Goal: Task Accomplishment & Management: Use online tool/utility

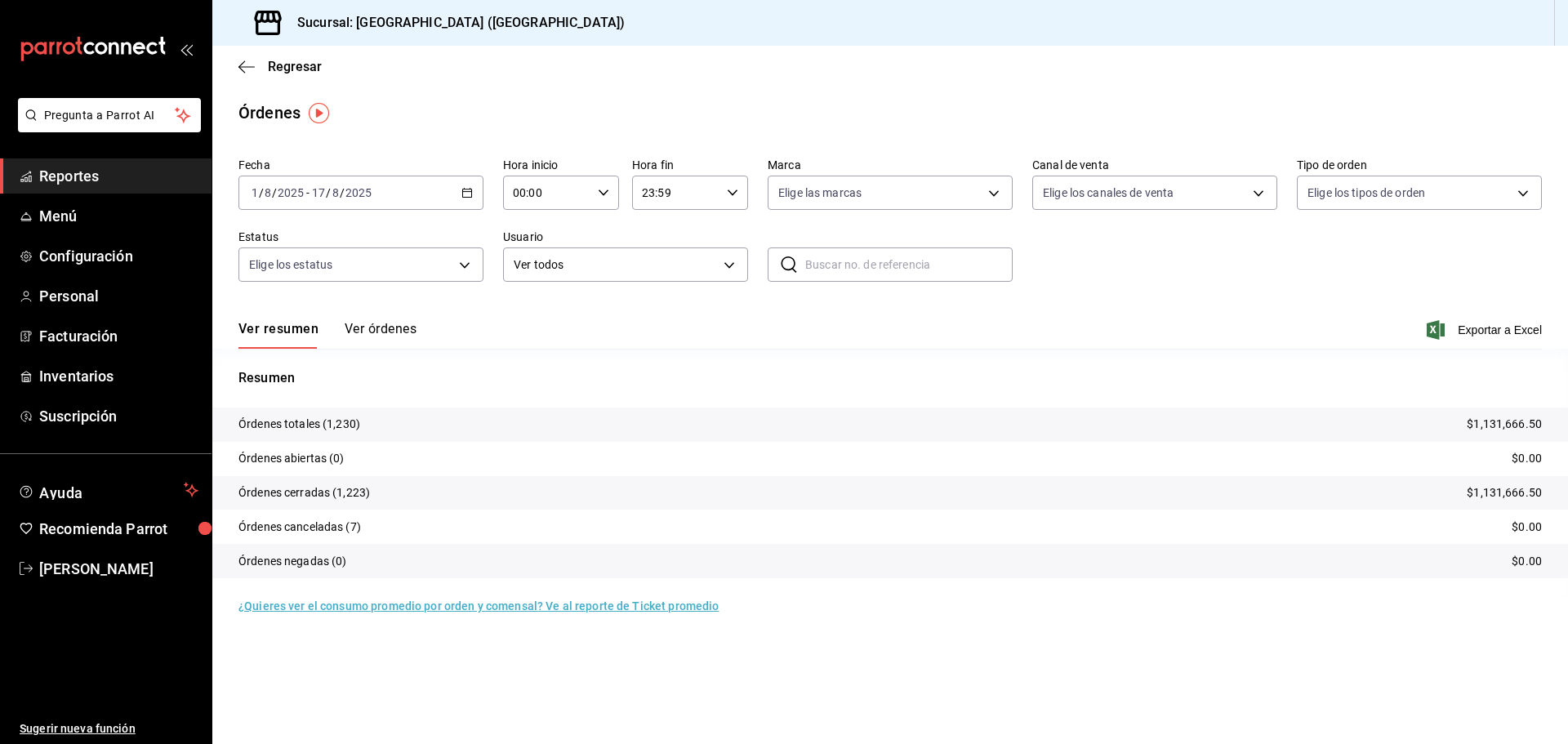
click at [470, 197] on \(Stroke\) "button" at bounding box center [468, 193] width 10 height 9
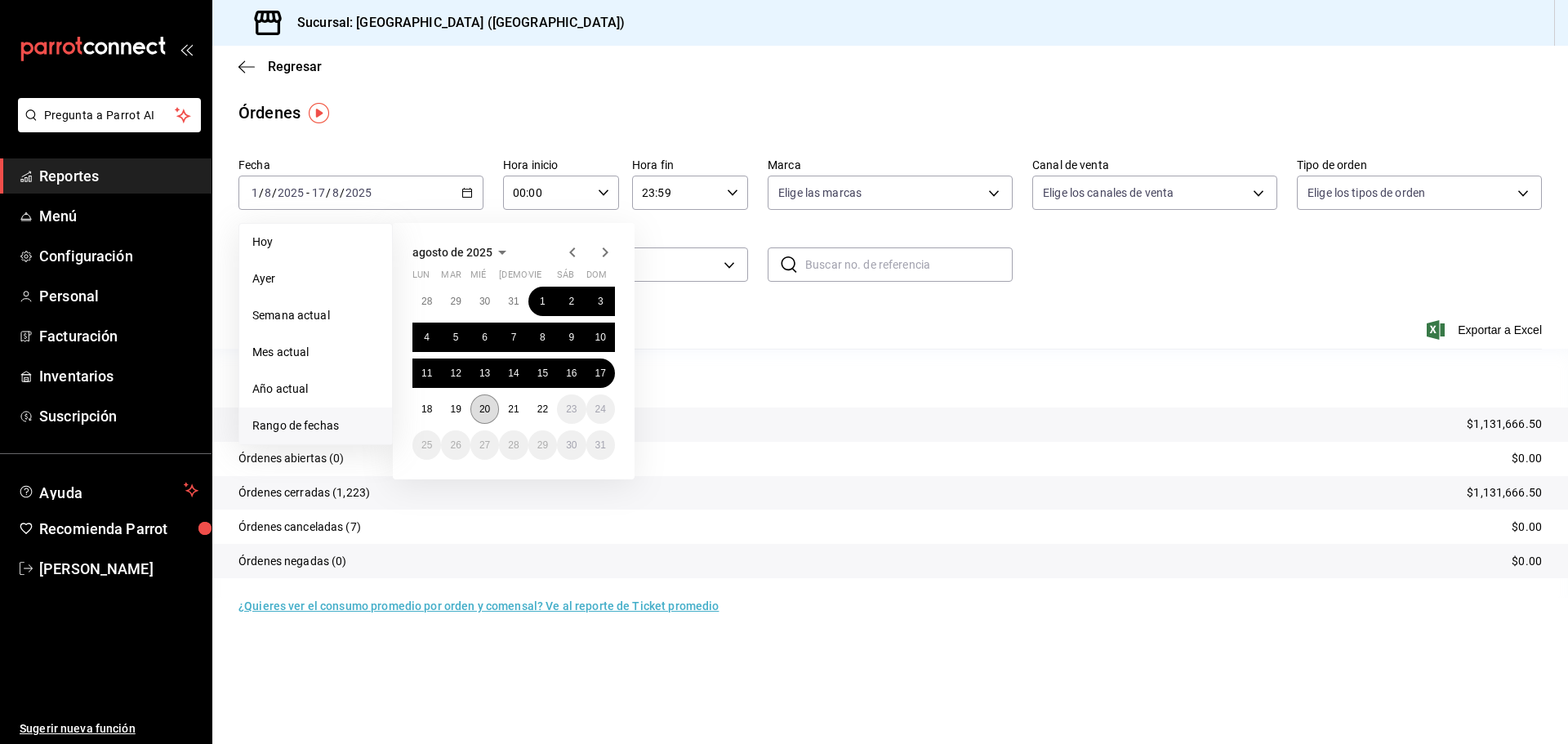
click at [493, 410] on button "20" at bounding box center [485, 409] width 28 height 29
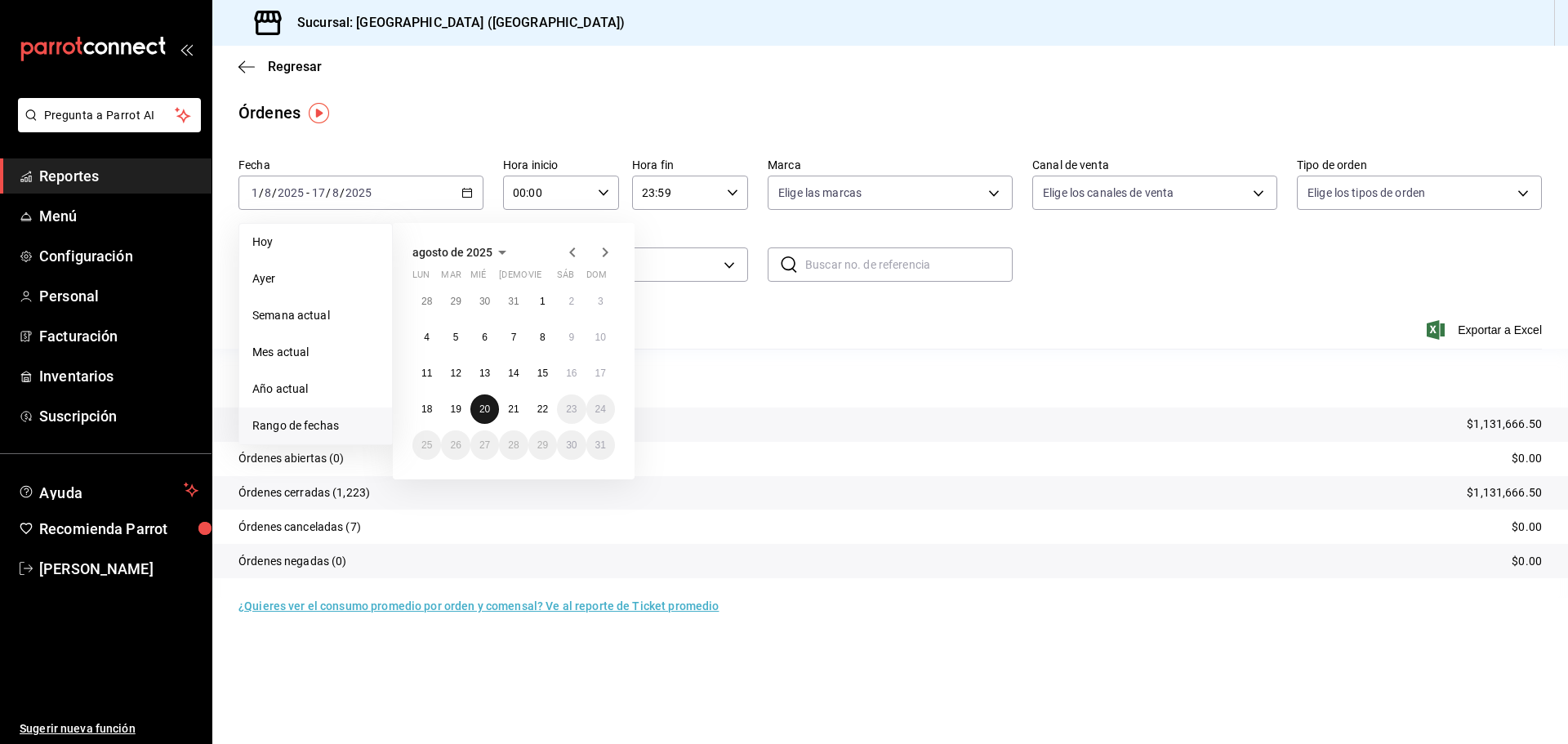
click at [493, 410] on button "20" at bounding box center [485, 409] width 28 height 29
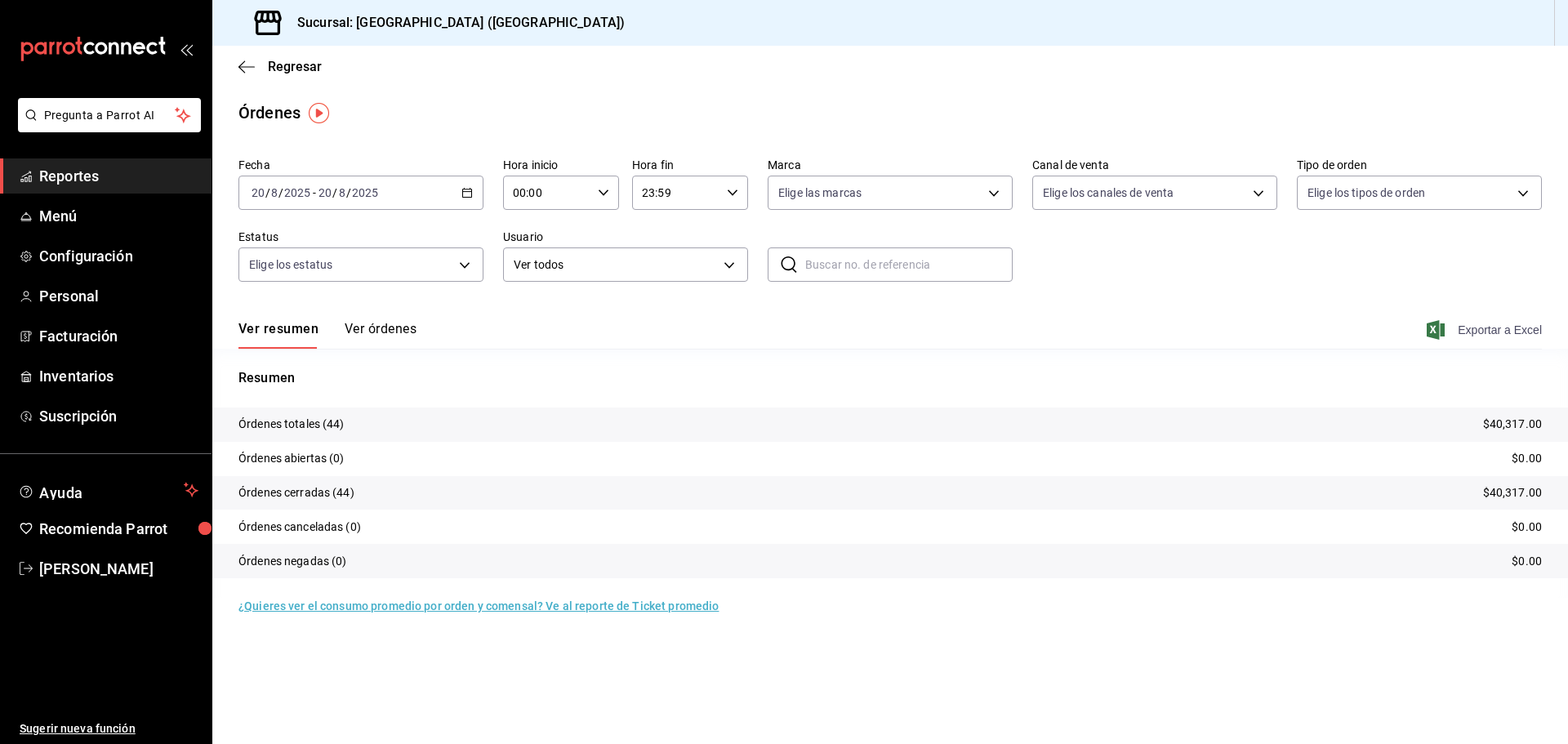
click at [1472, 323] on span "Exportar a Excel" at bounding box center [1486, 330] width 112 height 19
click at [137, 180] on span "Reportes" at bounding box center [119, 176] width 159 height 22
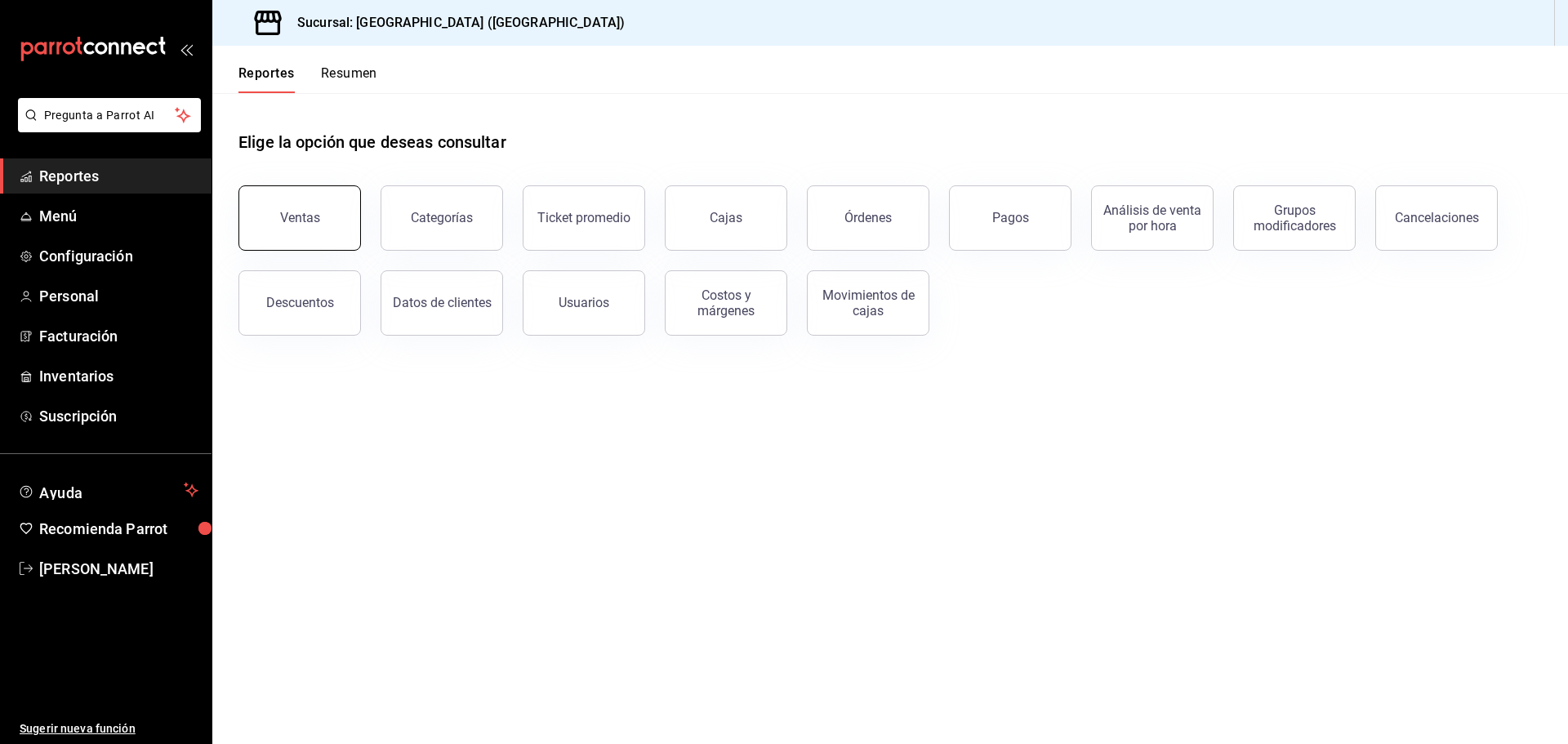
click at [330, 209] on button "Ventas" at bounding box center [300, 218] width 123 height 65
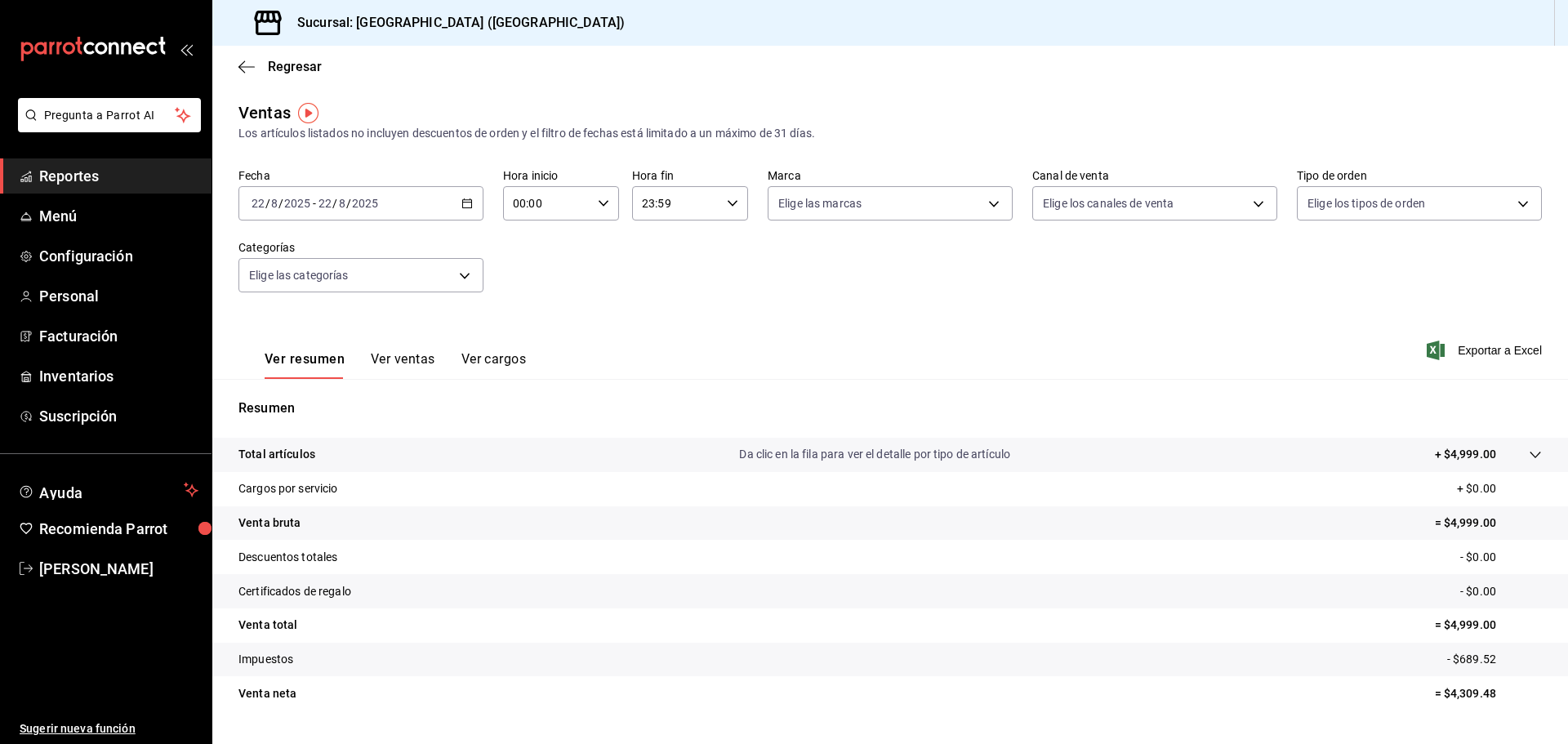
click at [470, 205] on \(Stroke\) "button" at bounding box center [468, 204] width 10 height 9
click at [315, 396] on span "Rango de fechas" at bounding box center [316, 400] width 127 height 18
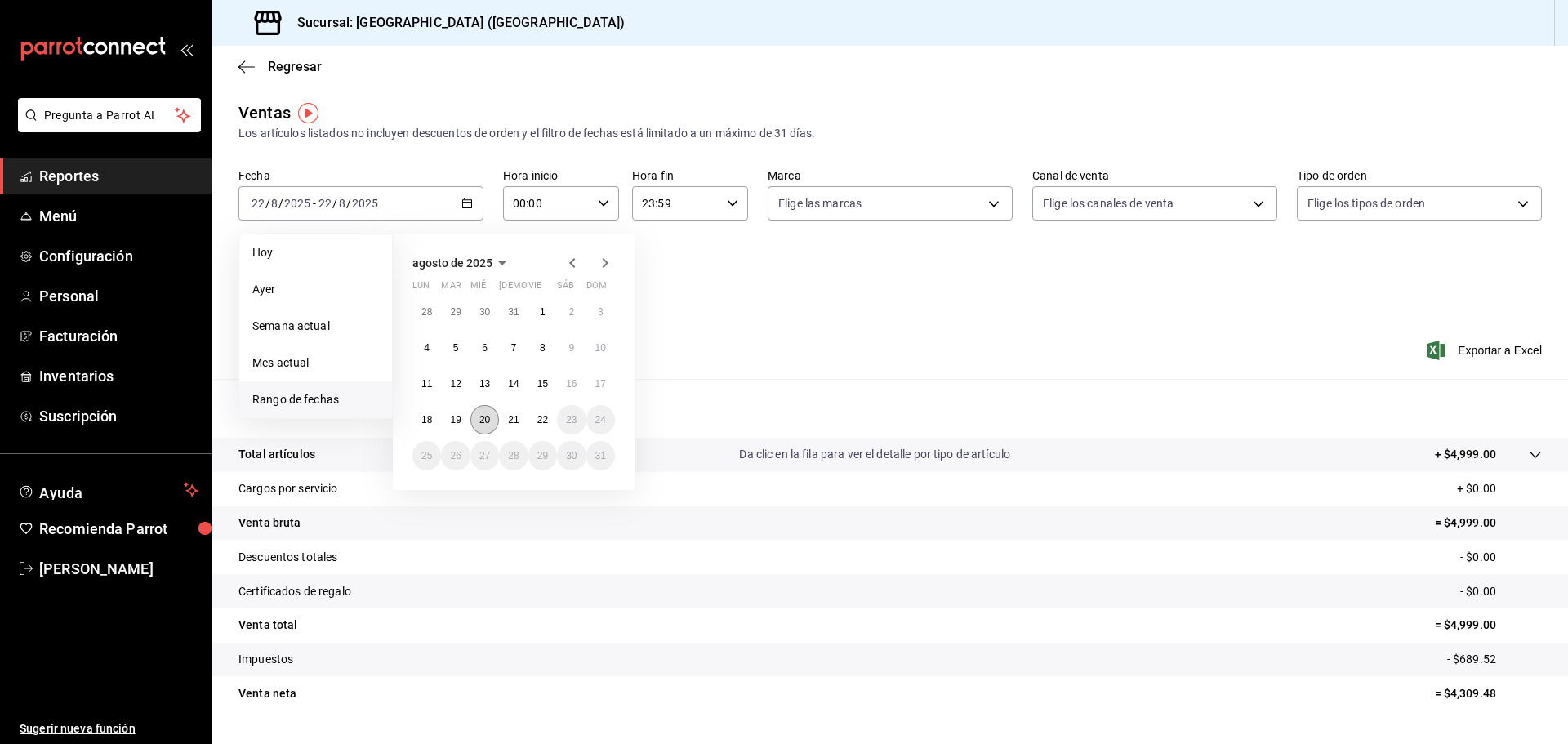
click at [485, 427] on button "20" at bounding box center [485, 419] width 28 height 29
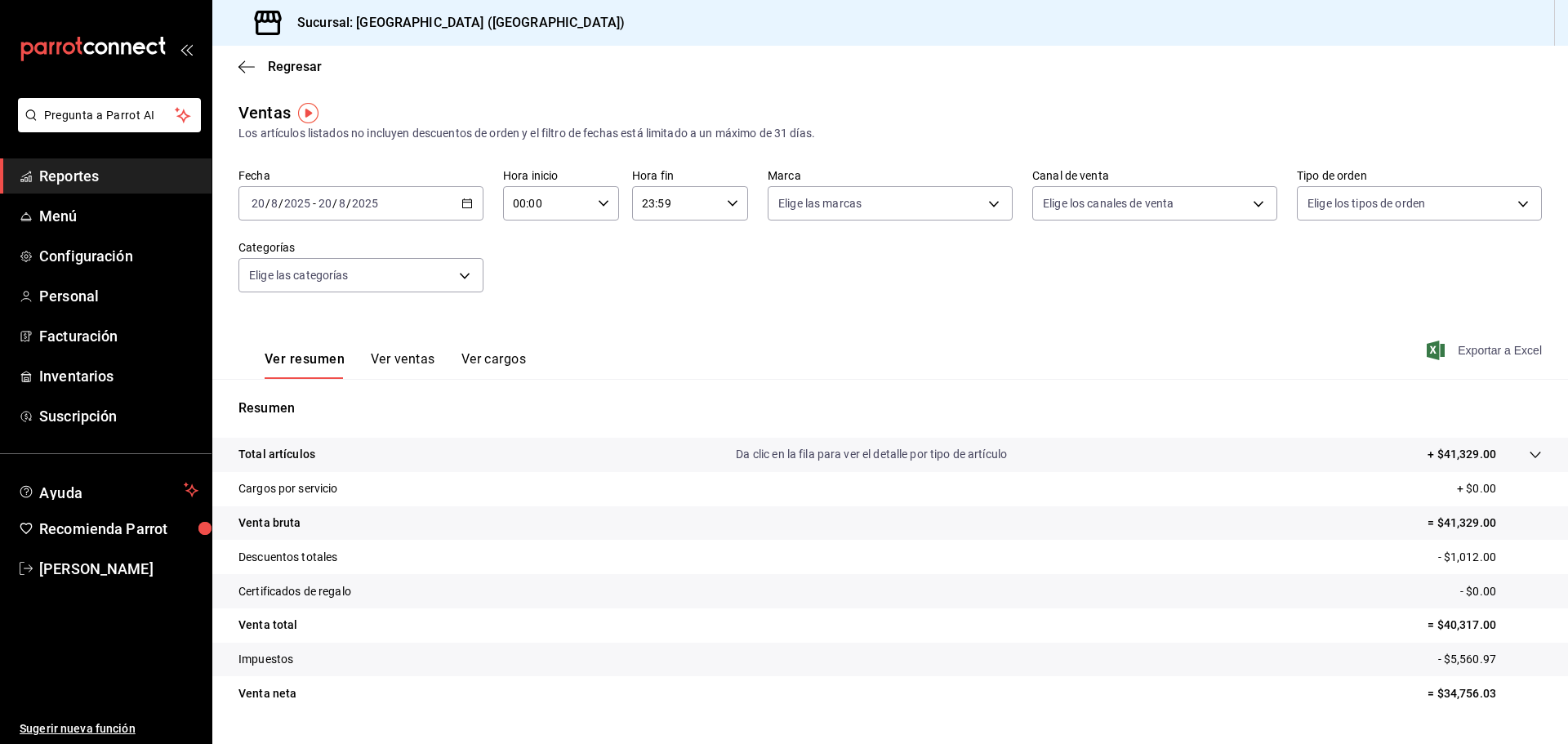
click at [1469, 358] on span "Exportar a Excel" at bounding box center [1486, 350] width 112 height 19
